Goal: Connect with others: Connect with others

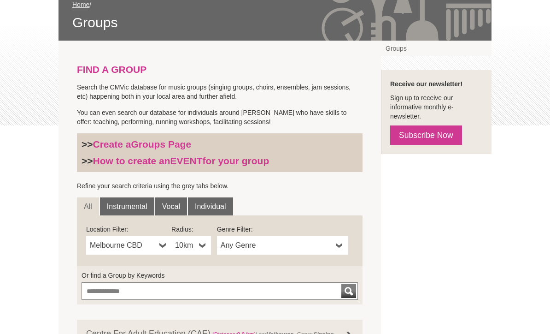
scroll to position [149, 0]
click at [165, 244] on b at bounding box center [162, 245] width 7 height 18
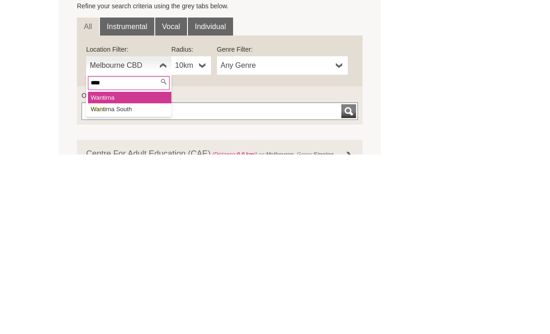
type input "****"
click at [138, 283] on li "Want irna South" at bounding box center [129, 289] width 83 height 12
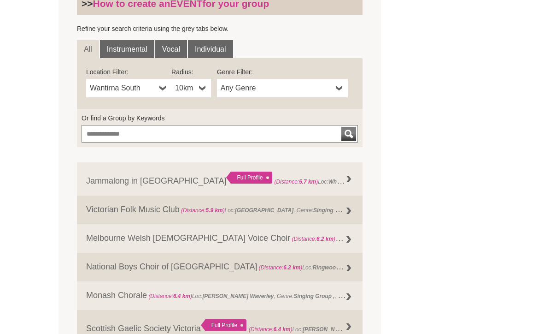
scroll to position [306, 0]
click at [343, 88] on link "Any Genre" at bounding box center [282, 88] width 131 height 18
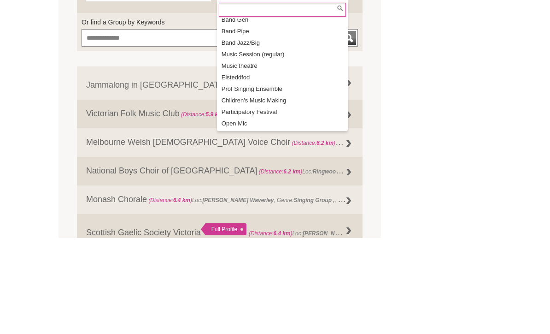
scroll to position [108, 0]
click at [241, 214] on li "Open Mic" at bounding box center [283, 220] width 129 height 12
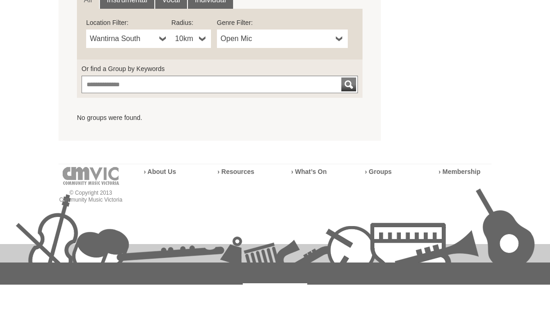
click at [344, 79] on link "Open Mic" at bounding box center [282, 88] width 131 height 18
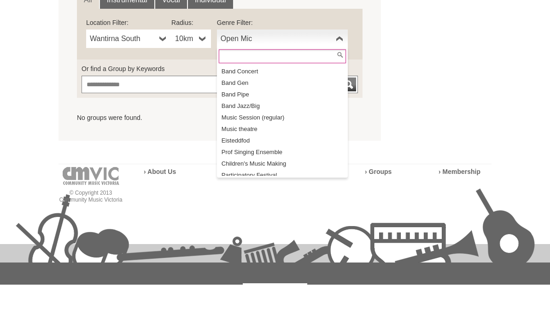
scroll to position [92, 0]
click at [283, 161] on li "Music Session (regular)" at bounding box center [283, 167] width 129 height 12
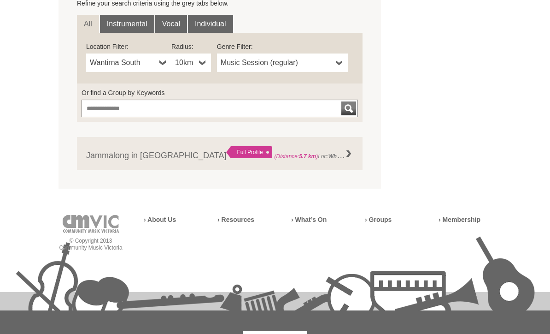
scroll to position [326, 0]
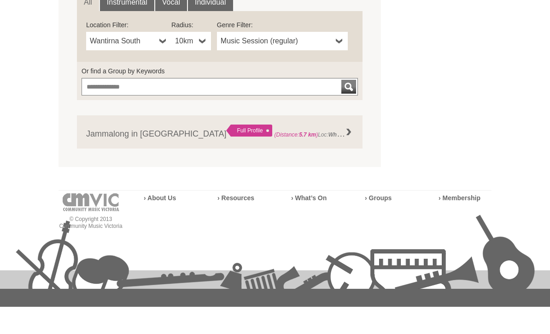
click at [226, 152] on div "Full Profile" at bounding box center [249, 158] width 46 height 12
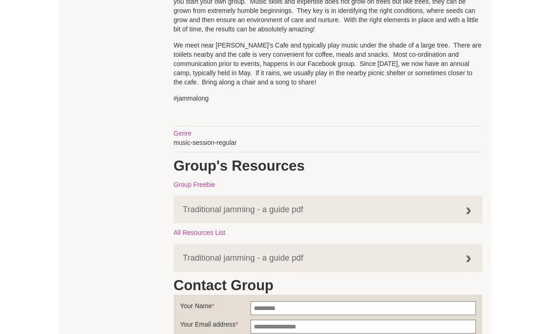
scroll to position [503, 0]
click at [471, 203] on div at bounding box center [468, 212] width 18 height 18
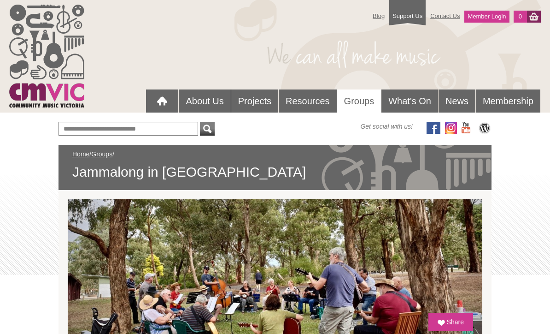
scroll to position [504, 0]
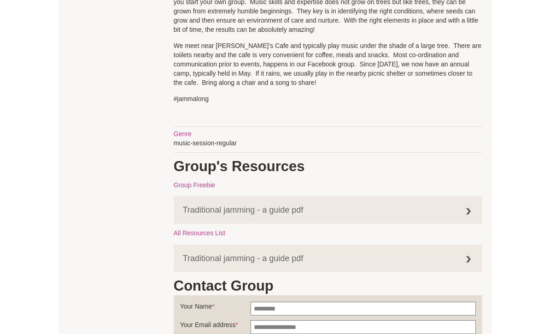
click at [467, 251] on div at bounding box center [468, 259] width 18 height 18
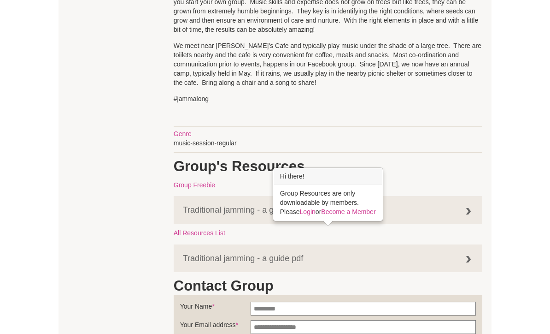
click at [529, 170] on div "Blog Support Us Contact Us Member Login 0 About Us What We Do" at bounding box center [275, 92] width 550 height 1192
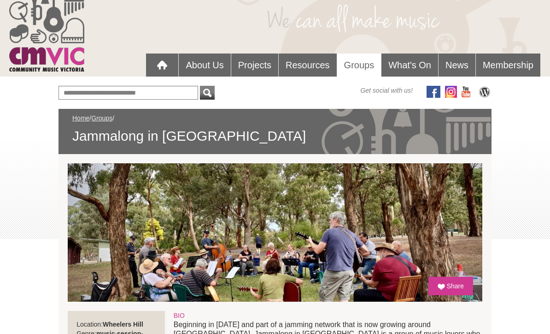
scroll to position [0, 0]
